Goal: Transaction & Acquisition: Book appointment/travel/reservation

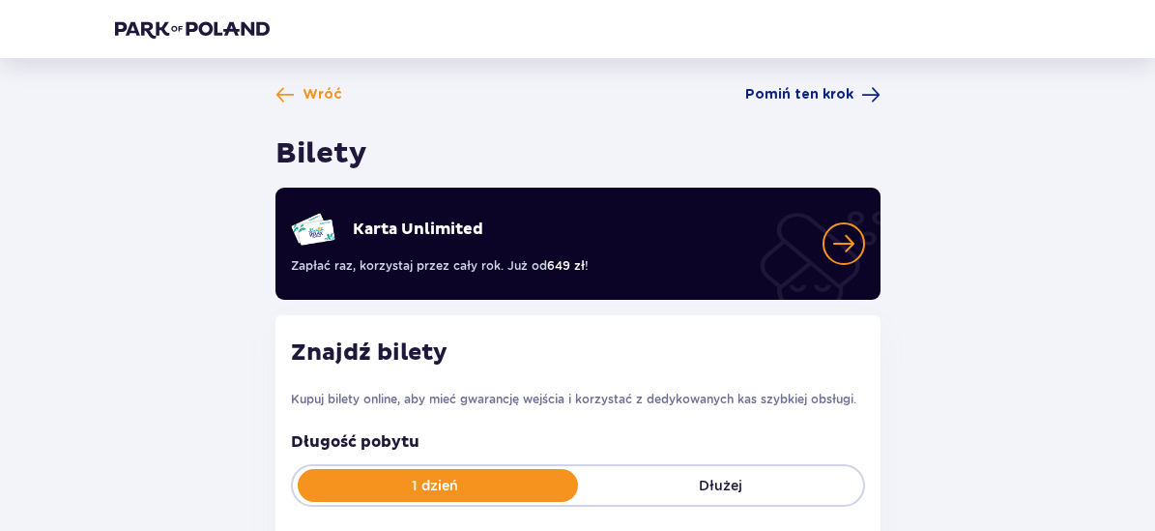
type input "[DATE] - [DATE]"
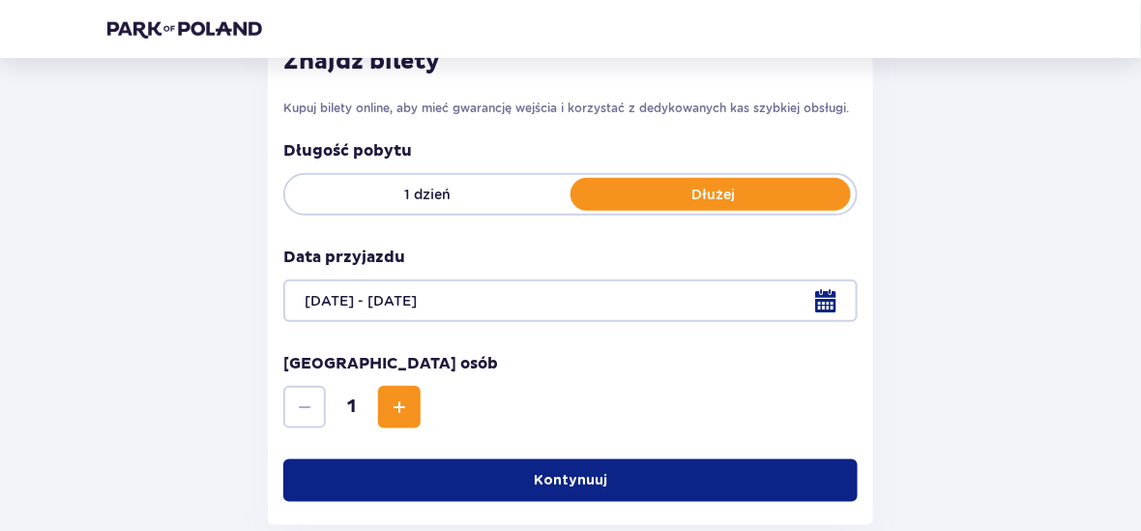
scroll to position [292, 0]
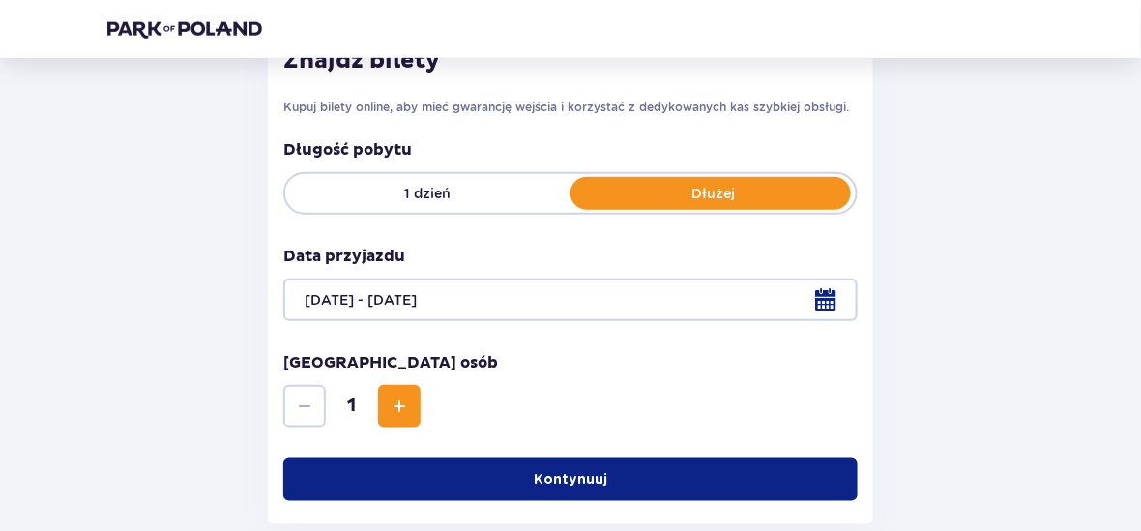
click at [574, 484] on p "Kontynuuj" at bounding box center [570, 479] width 73 height 19
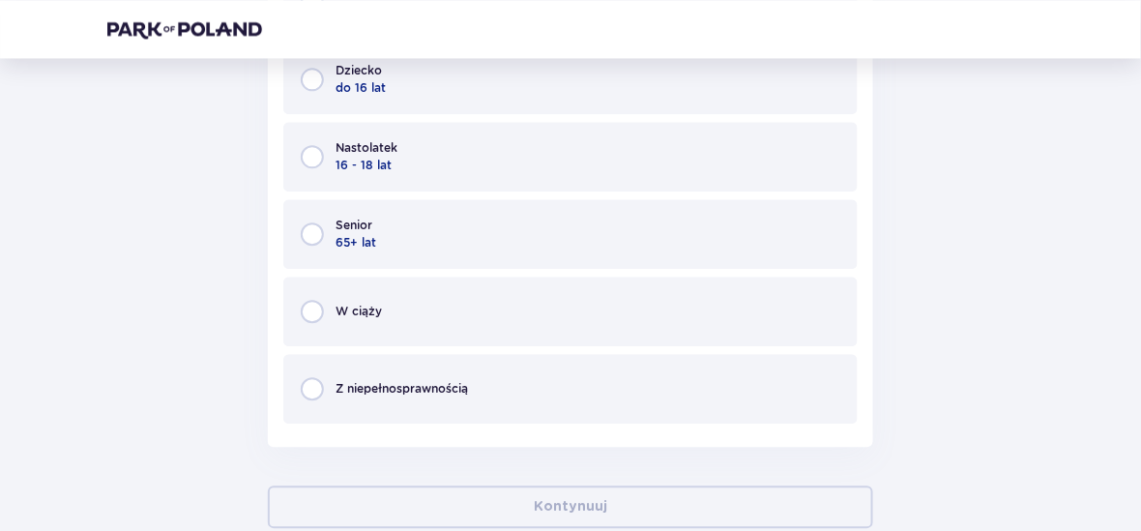
scroll to position [1144, 0]
click at [311, 227] on input "radio" at bounding box center [312, 230] width 23 height 23
radio input "true"
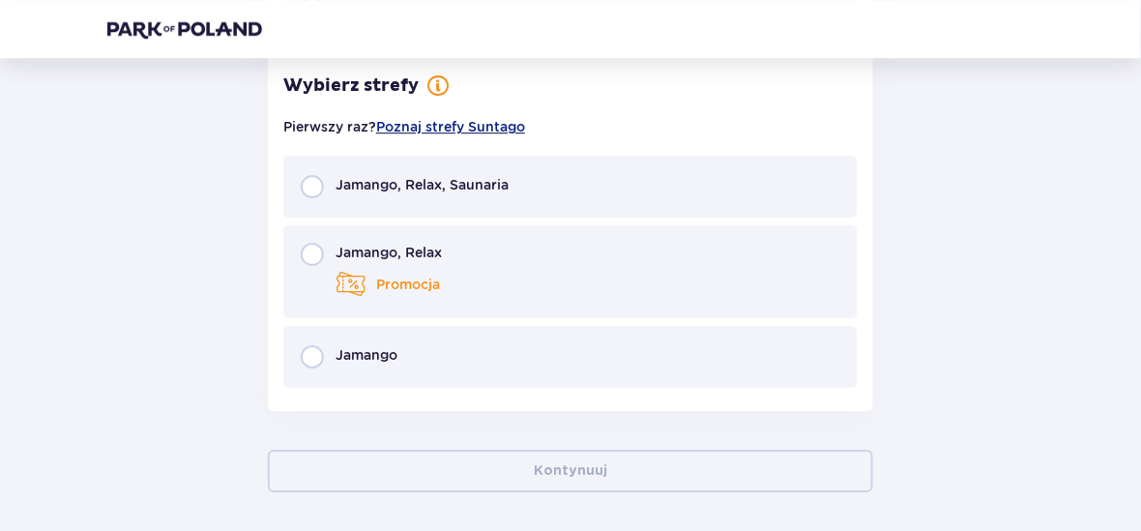
scroll to position [1521, 0]
click at [312, 189] on input "radio" at bounding box center [312, 186] width 23 height 23
radio input "true"
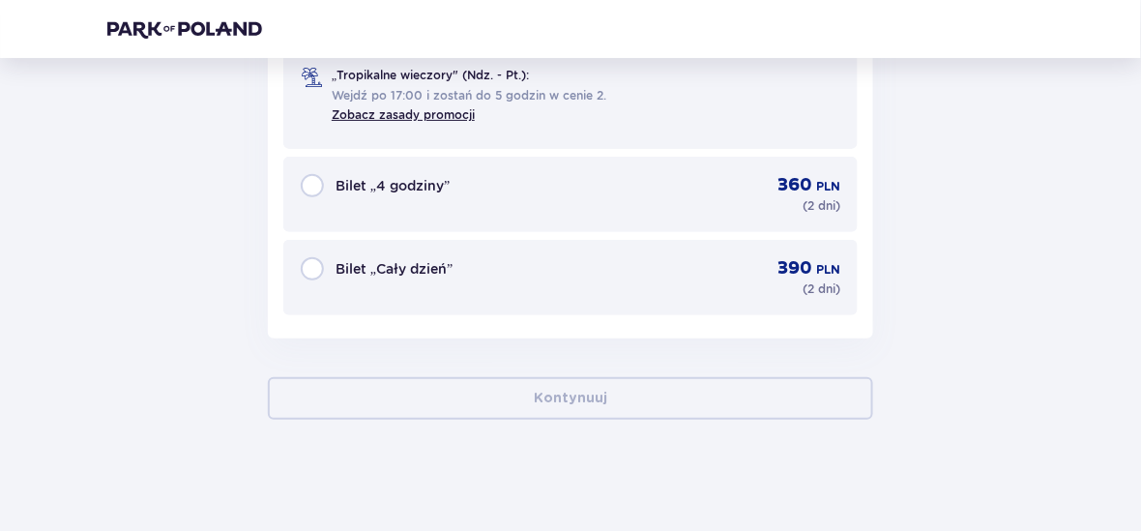
scroll to position [1901, 0]
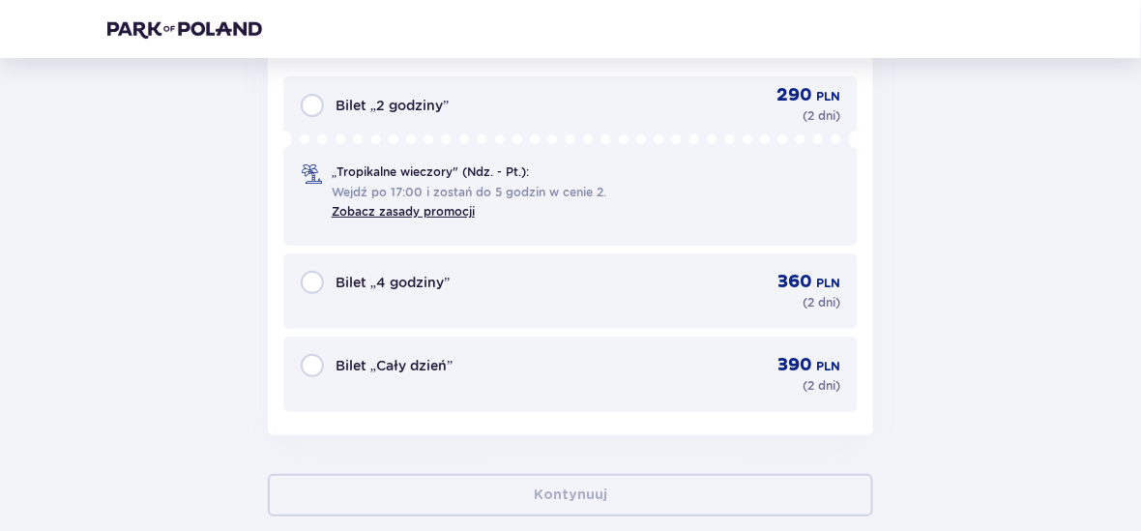
click at [315, 358] on input "radio" at bounding box center [312, 365] width 23 height 23
radio input "true"
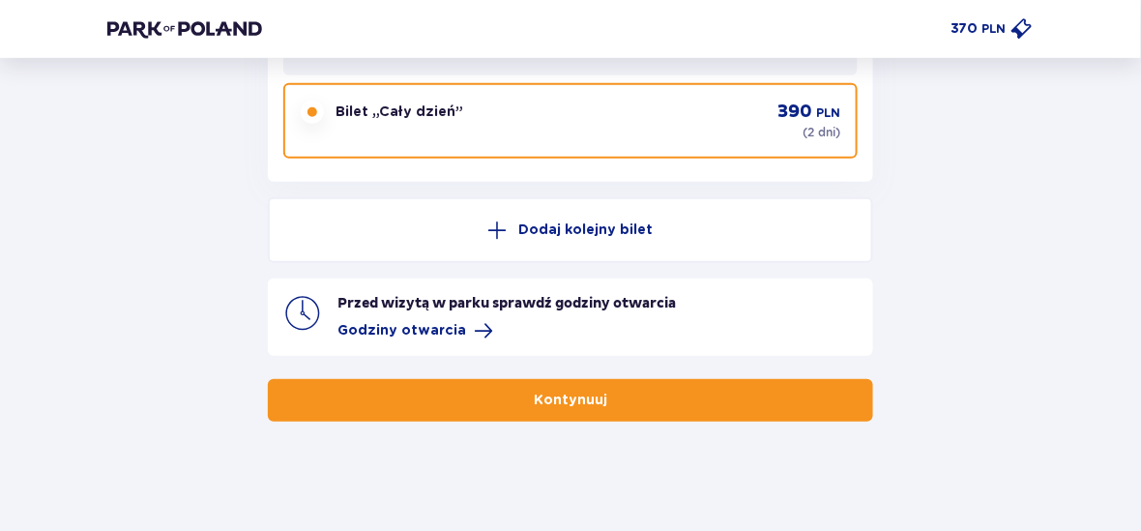
scroll to position [2155, 0]
click at [563, 398] on p "Kontynuuj" at bounding box center [570, 400] width 73 height 19
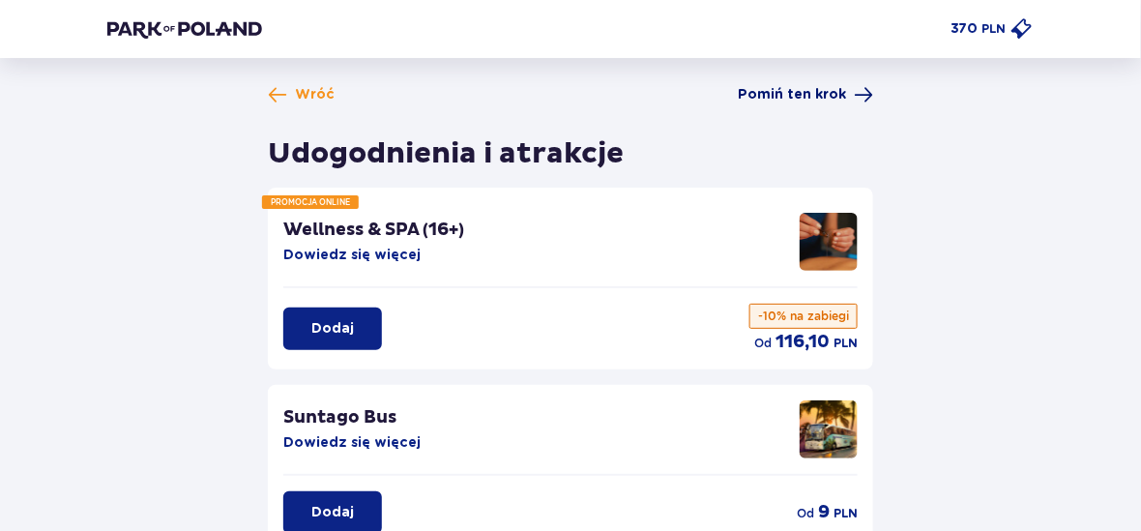
click at [864, 94] on span at bounding box center [863, 94] width 19 height 19
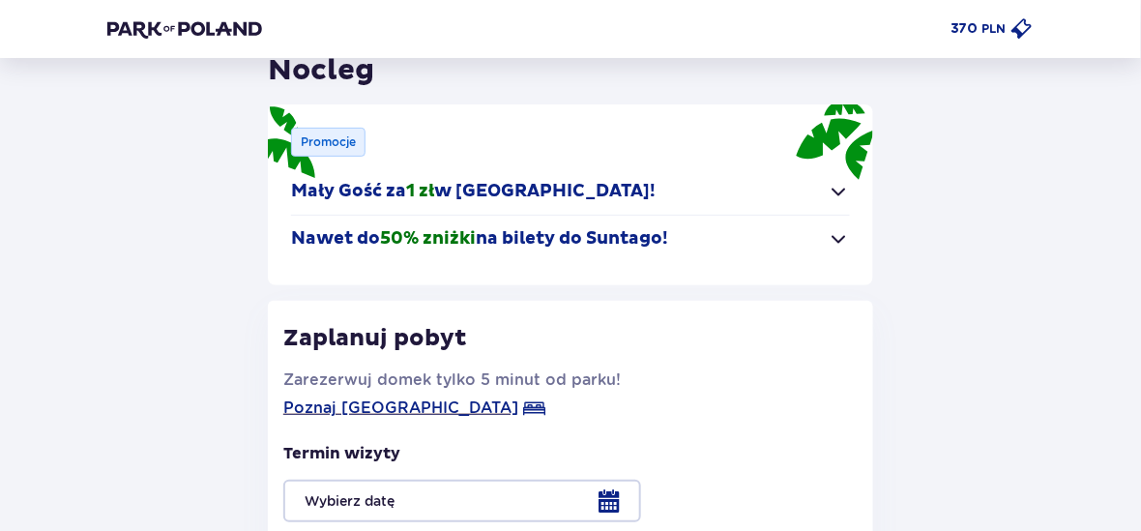
scroll to position [290, 0]
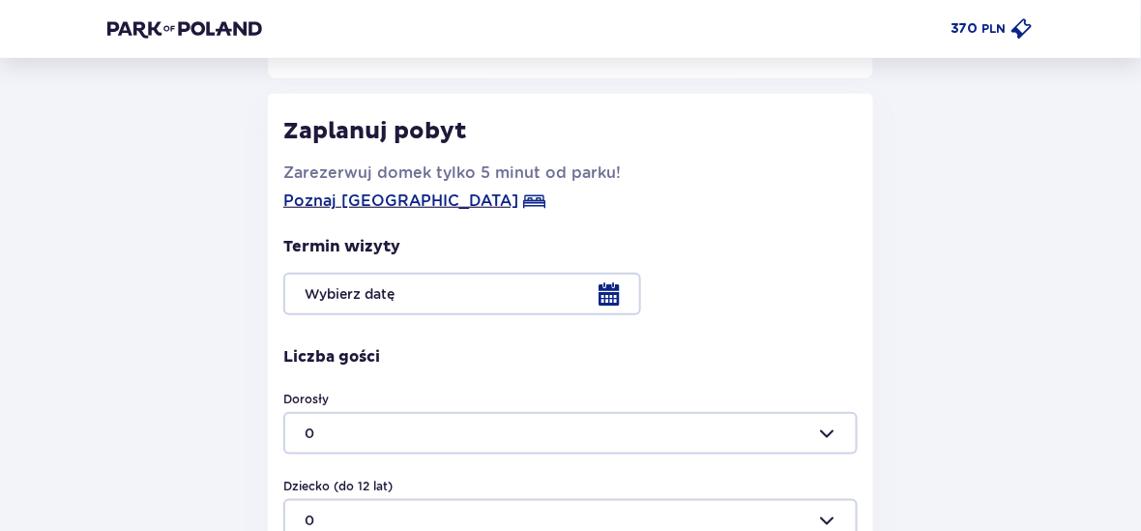
click at [608, 297] on div at bounding box center [570, 294] width 574 height 43
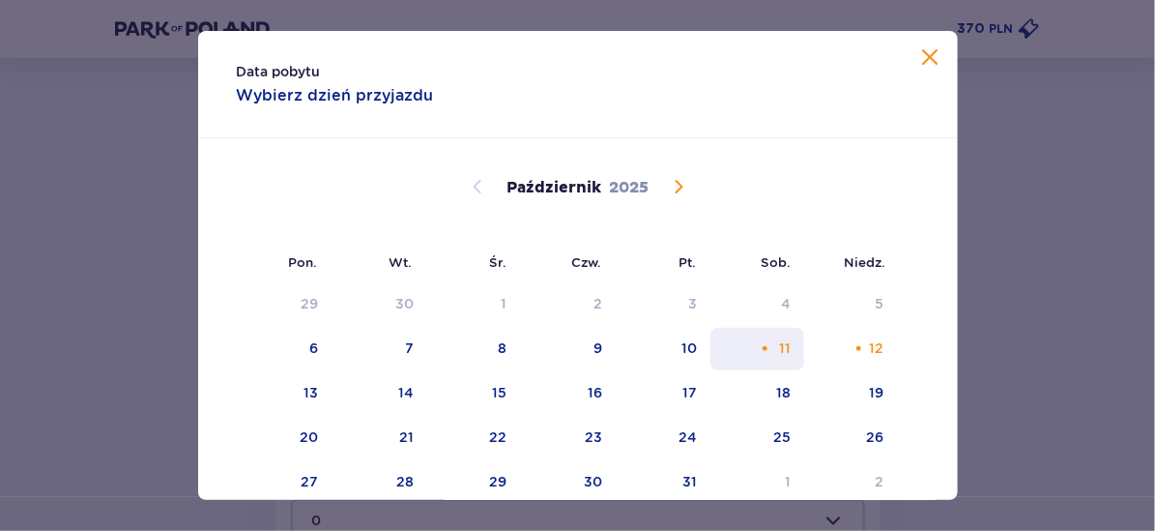
click at [783, 347] on div "11" at bounding box center [785, 347] width 12 height 19
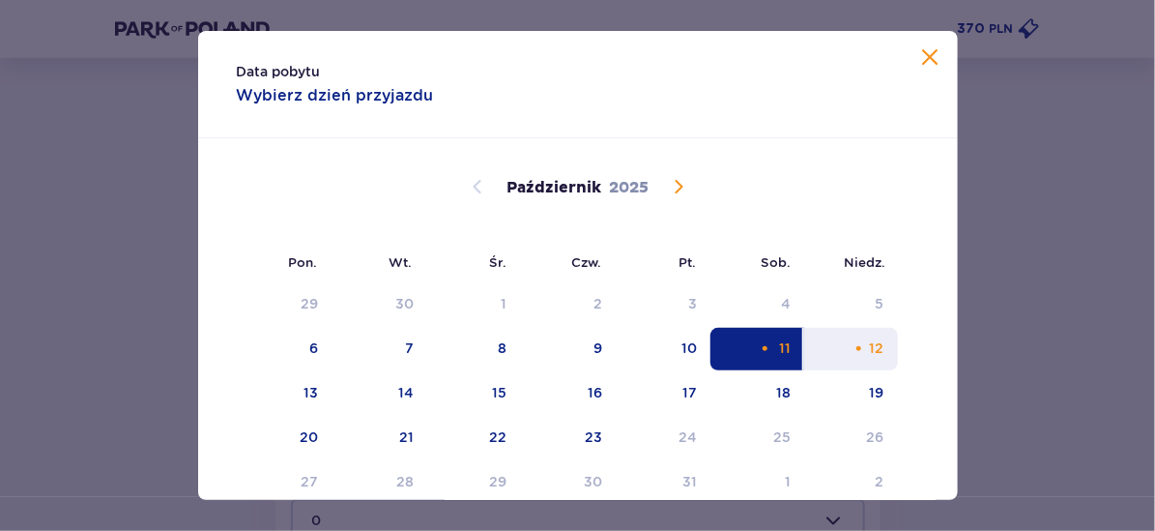
click at [866, 344] on div "12" at bounding box center [851, 349] width 94 height 43
type input "[DATE] - [DATE]"
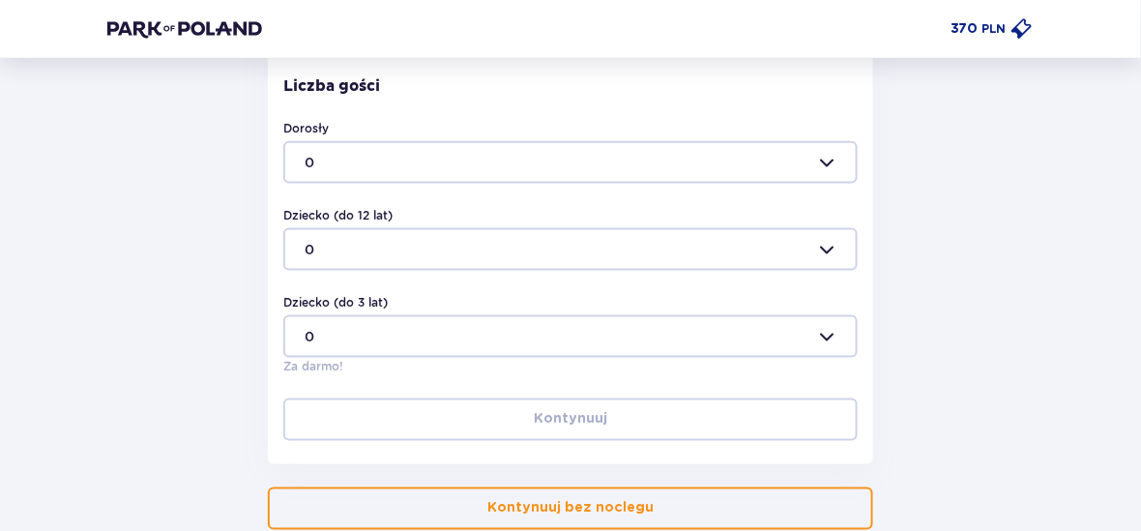
scroll to position [580, 0]
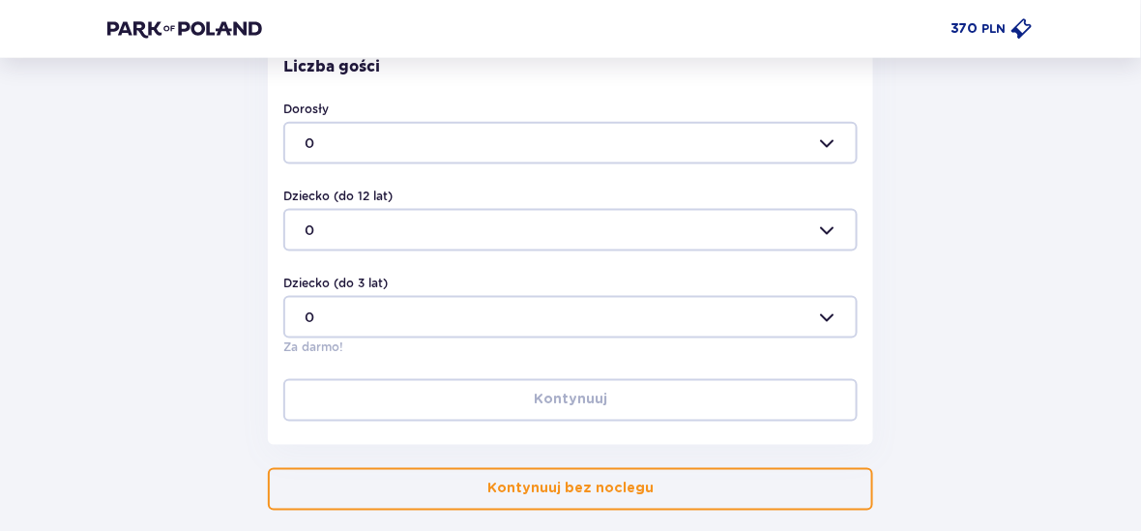
click at [824, 143] on div at bounding box center [570, 143] width 574 height 43
click at [306, 234] on p "1" at bounding box center [308, 236] width 6 height 19
type input "1"
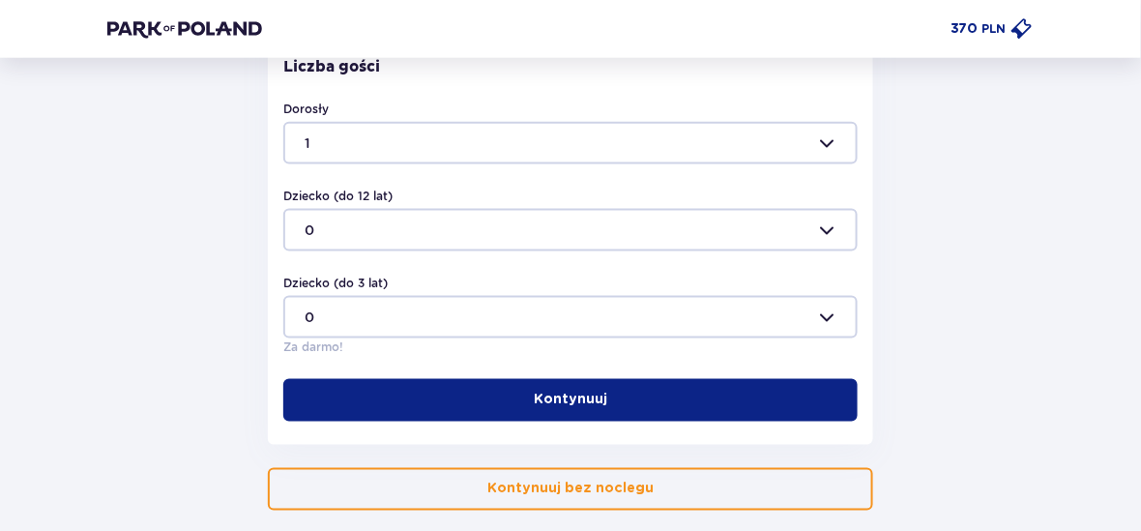
click at [567, 397] on p "Kontynuuj" at bounding box center [570, 400] width 73 height 19
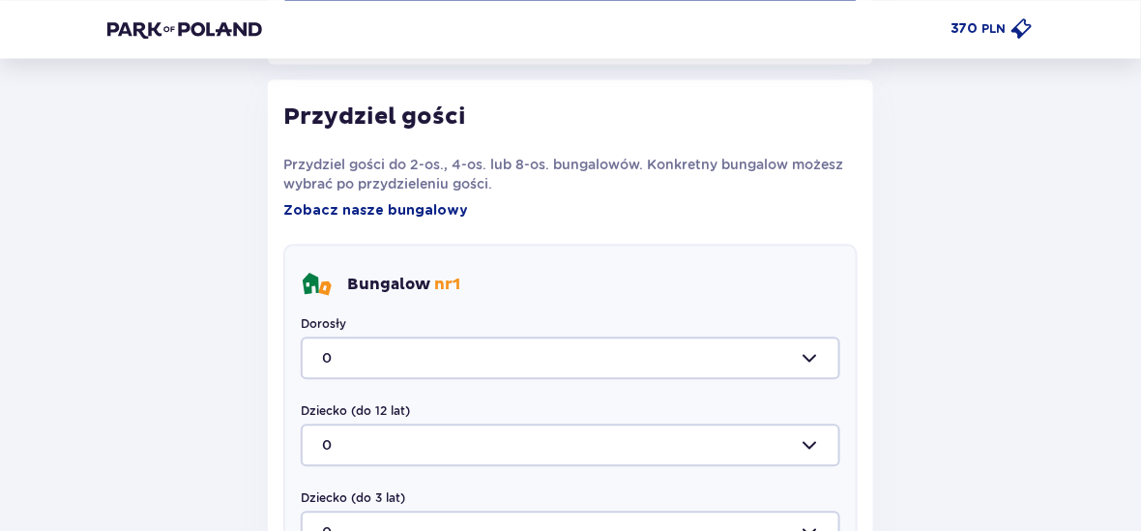
scroll to position [966, 0]
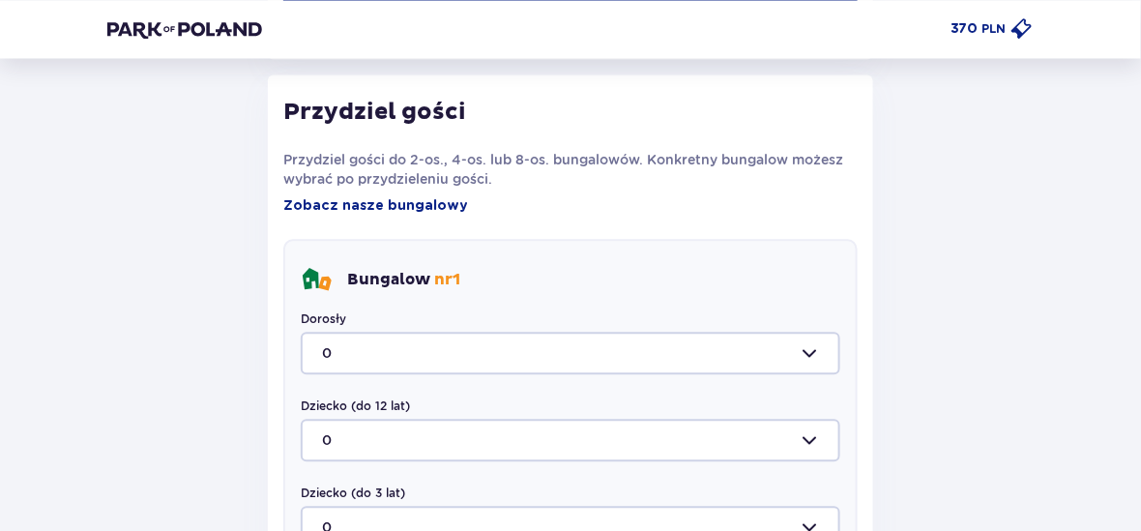
click at [810, 352] on div at bounding box center [570, 353] width 539 height 43
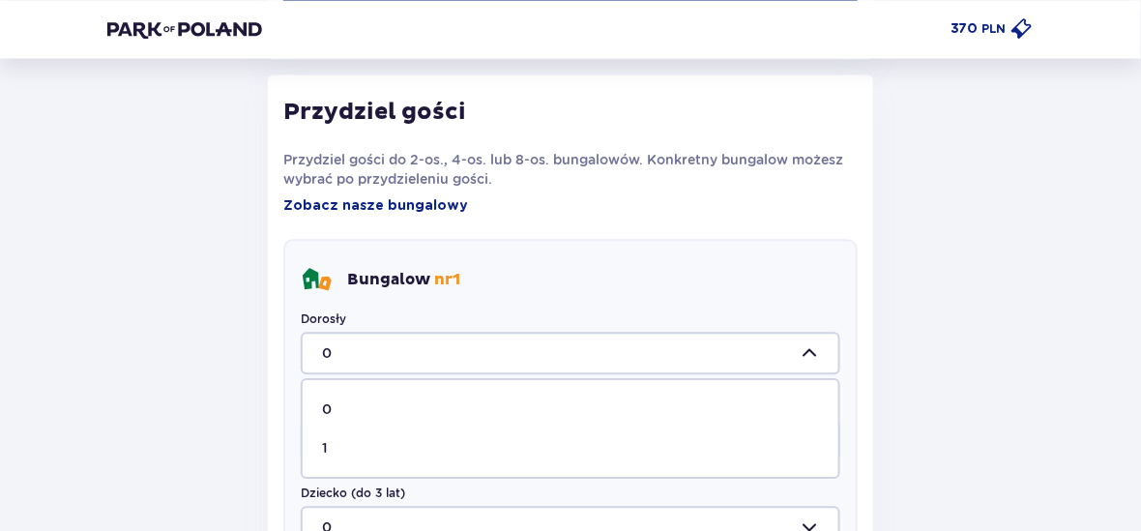
click at [324, 445] on p "1" at bounding box center [325, 447] width 6 height 19
type input "1"
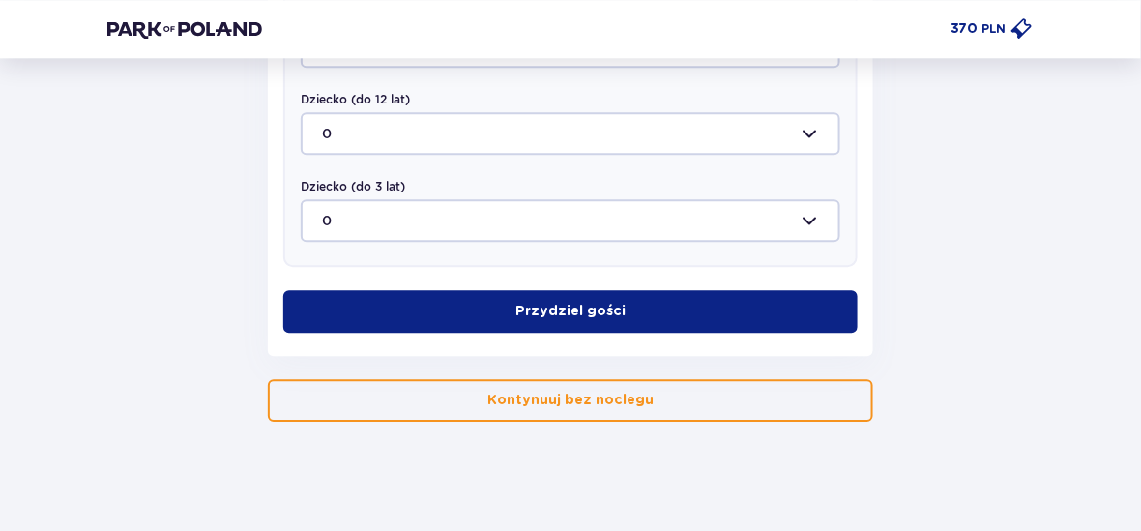
scroll to position [1276, 0]
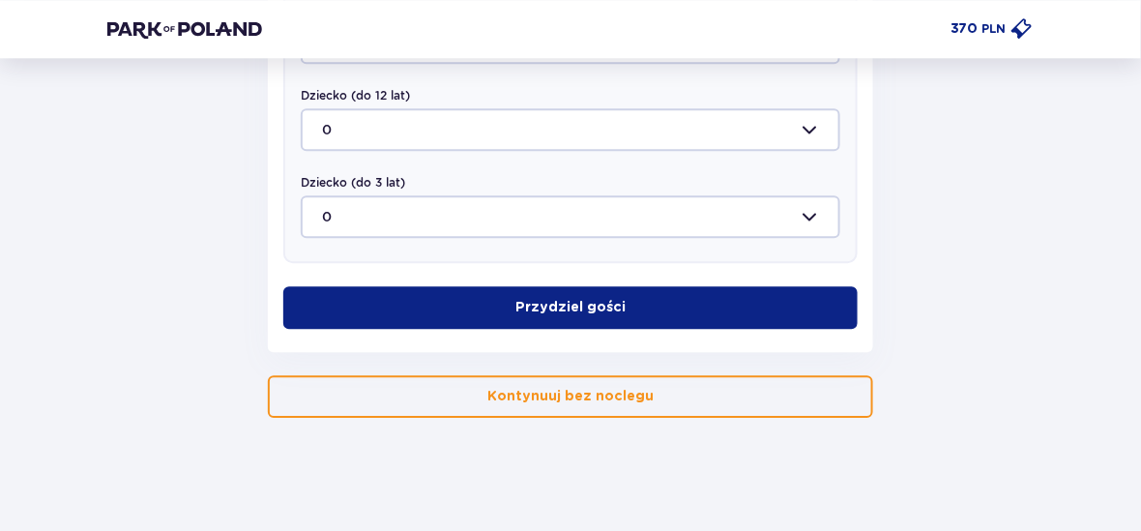
click at [585, 303] on p "Przydziel gości" at bounding box center [570, 307] width 110 height 19
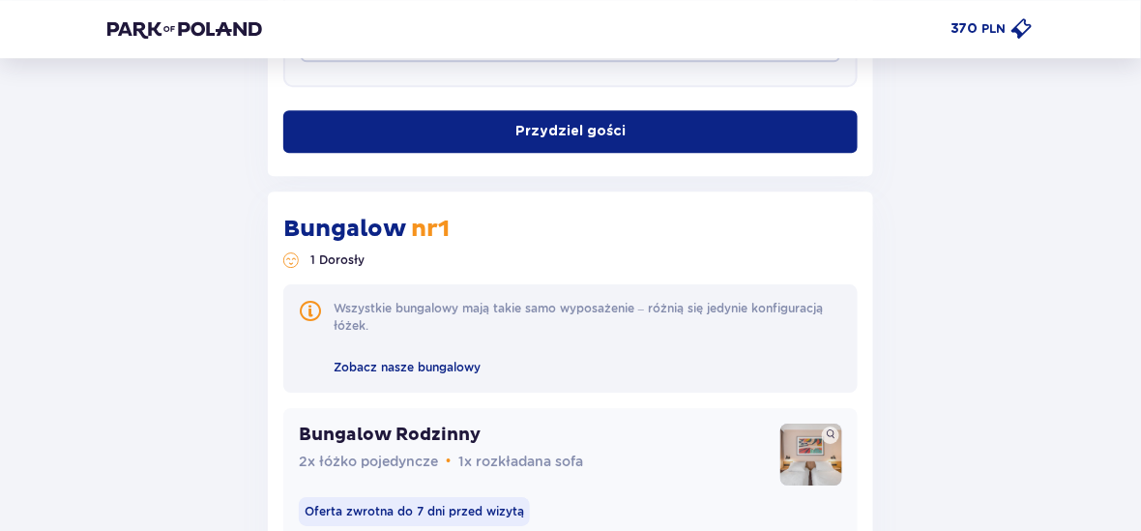
scroll to position [1460, 0]
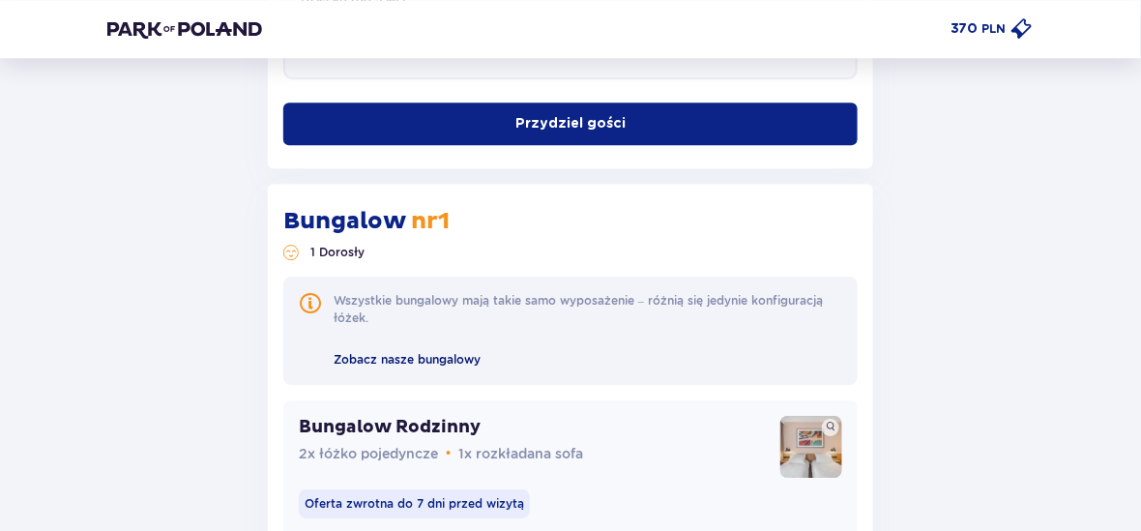
click at [414, 357] on span "Zobacz nasze bungalowy" at bounding box center [407, 359] width 147 height 15
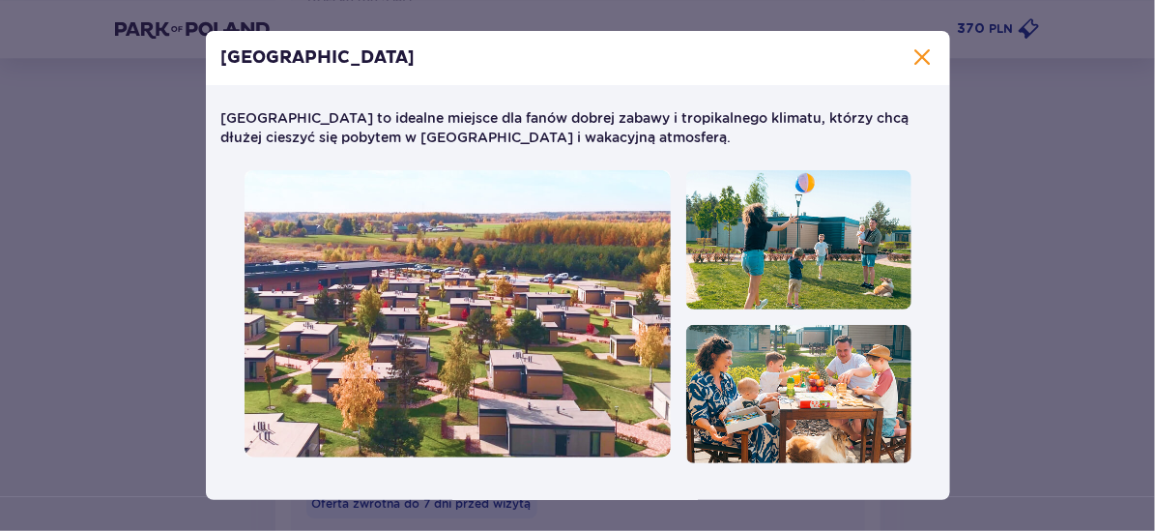
click at [917, 58] on span "Zamknij" at bounding box center [923, 57] width 23 height 23
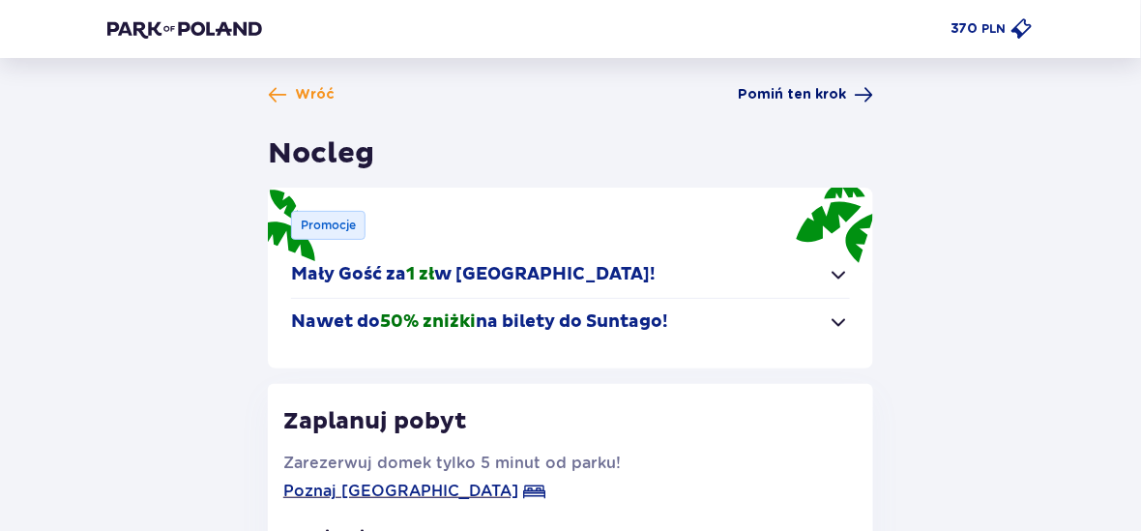
click at [821, 93] on span "Pomiń ten krok" at bounding box center [792, 94] width 108 height 19
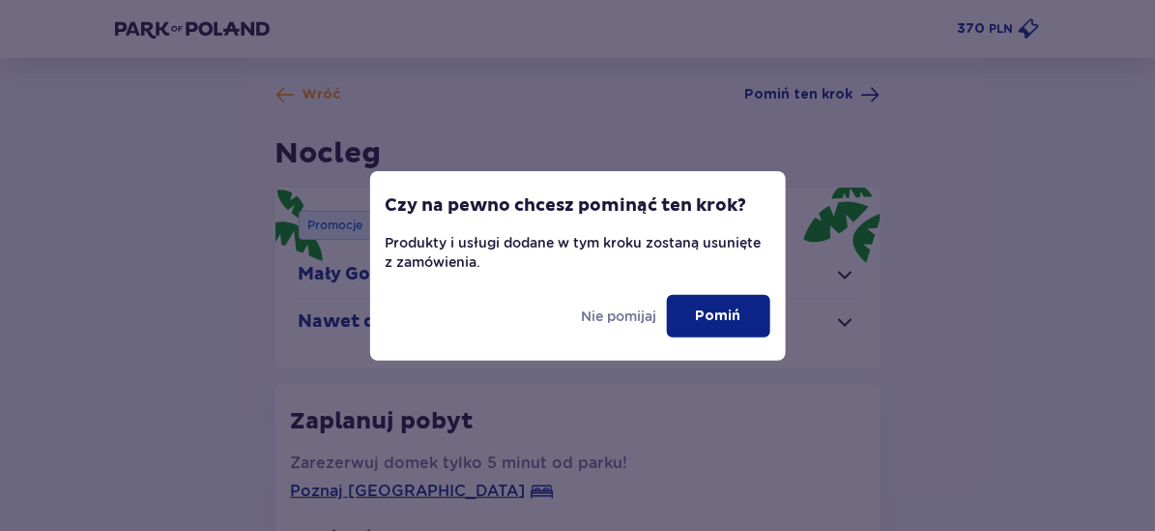
click at [733, 313] on p "Pomiń" at bounding box center [718, 315] width 45 height 19
